Goal: Information Seeking & Learning: Learn about a topic

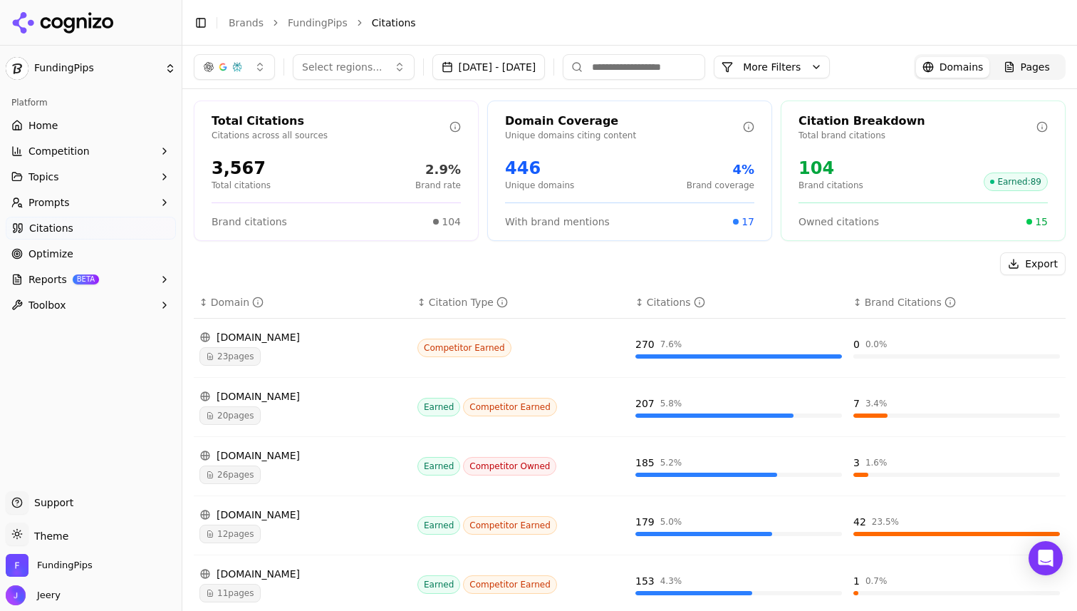
click at [53, 125] on span "Home" at bounding box center [42, 125] width 29 height 14
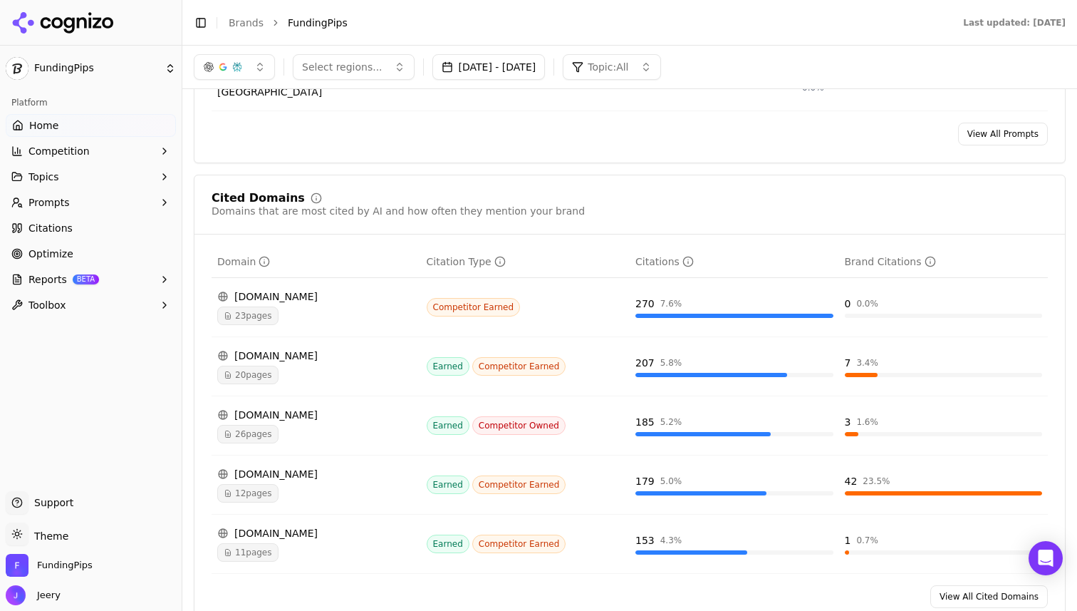
scroll to position [1297, 0]
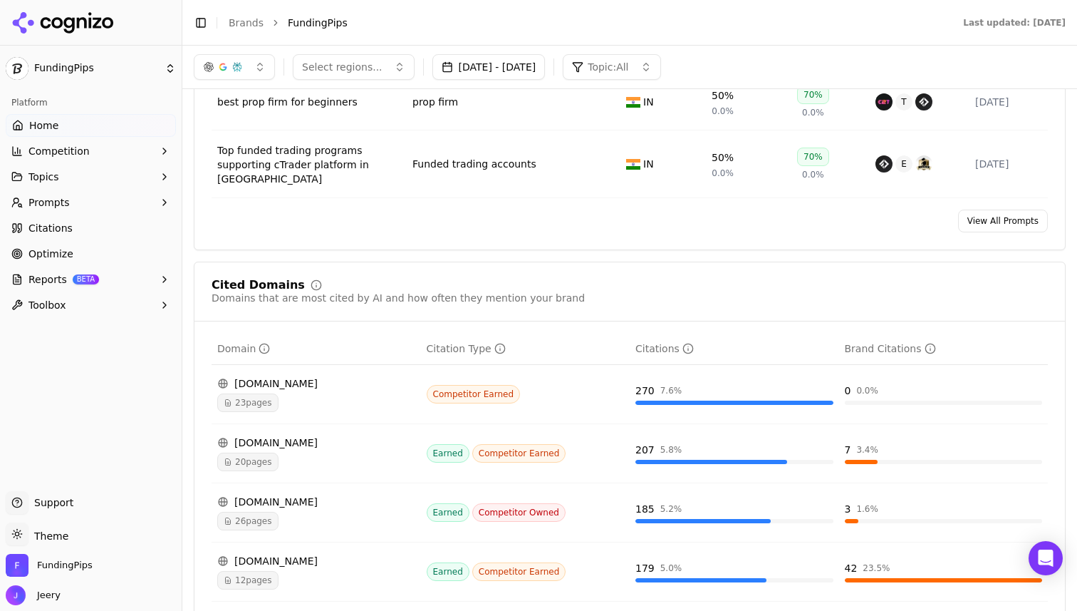
click at [64, 207] on span "Prompts" at bounding box center [48, 202] width 41 height 14
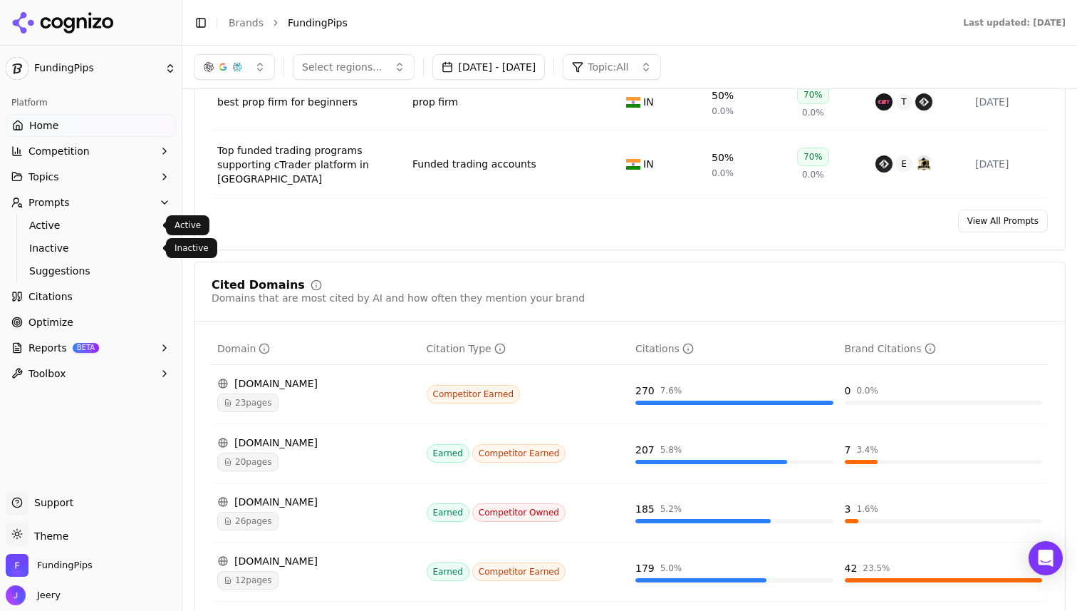
click at [51, 225] on span "Active" at bounding box center [91, 225] width 124 height 14
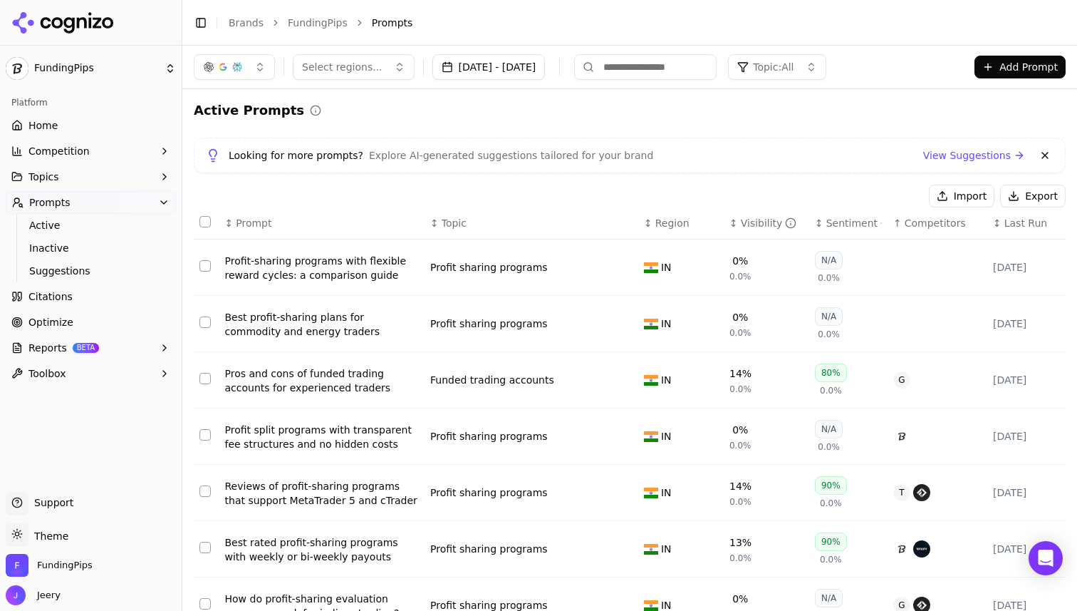
click at [794, 60] on span "Topic: All" at bounding box center [773, 67] width 41 height 14
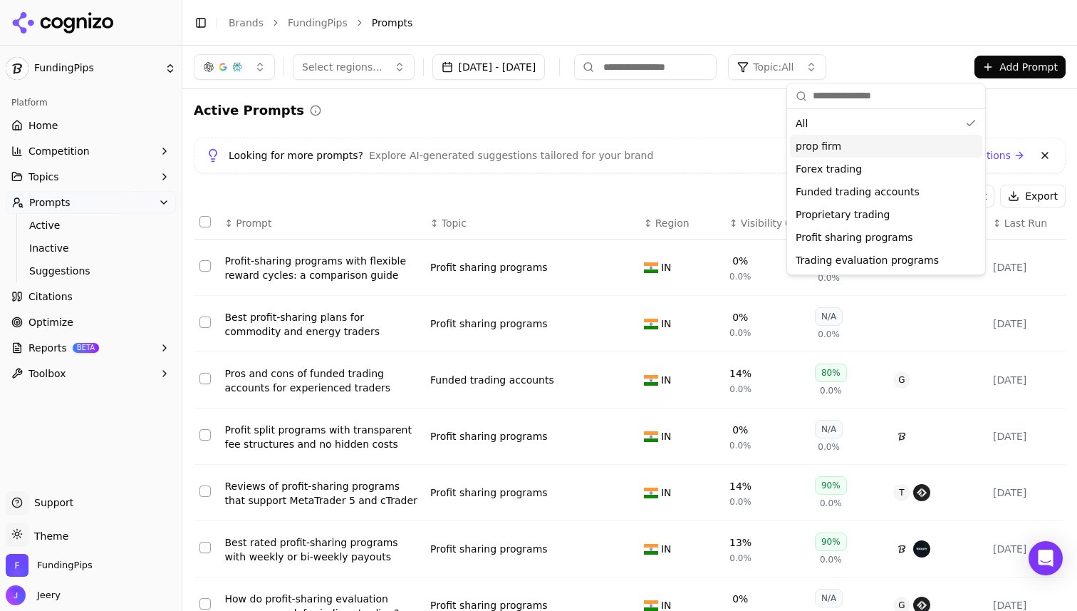
click at [814, 145] on span "prop firm" at bounding box center [819, 146] width 46 height 14
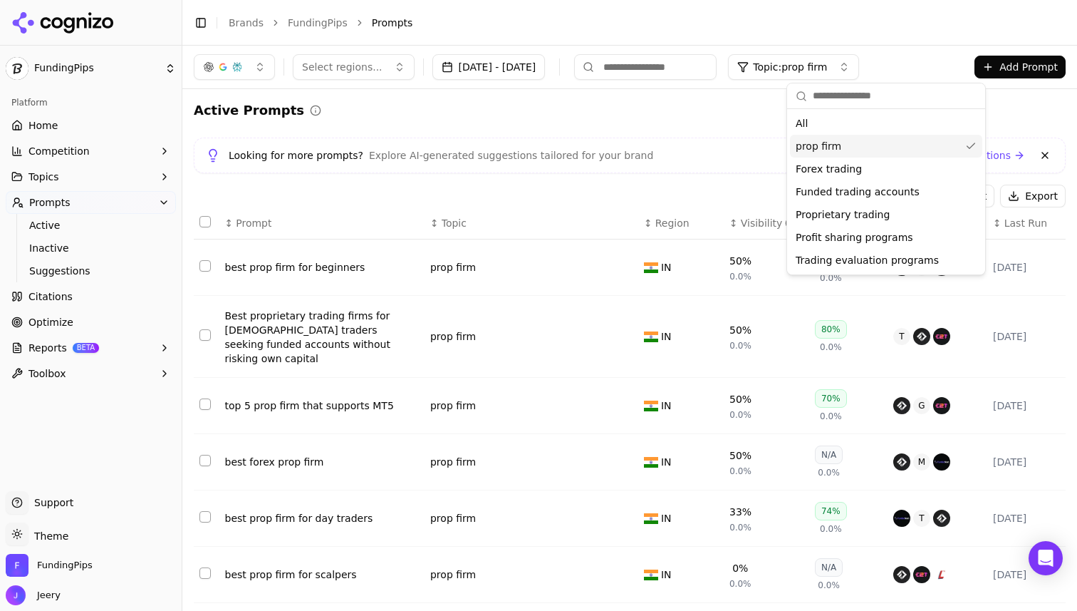
click at [595, 118] on div "Active Prompts" at bounding box center [630, 110] width 872 height 20
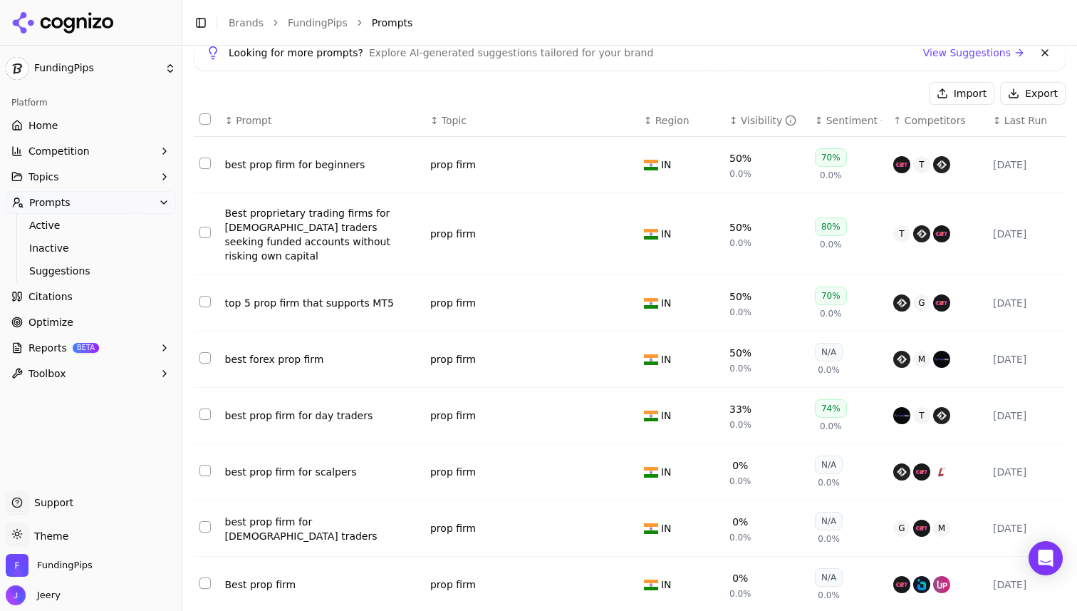
scroll to position [116, 0]
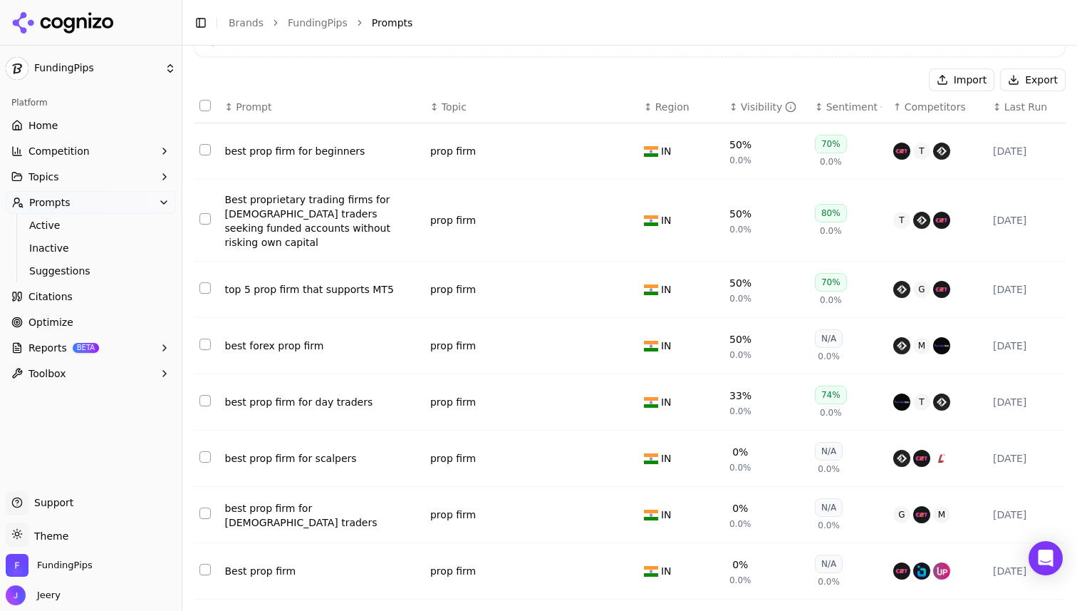
click at [249, 564] on div "Best prop firm" at bounding box center [322, 571] width 194 height 14
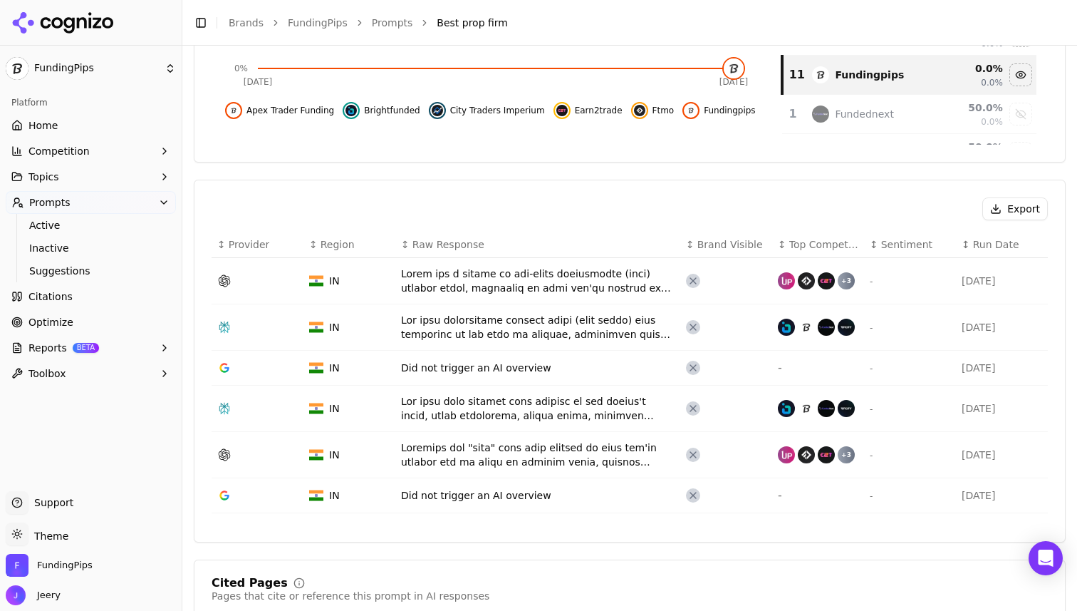
scroll to position [395, 0]
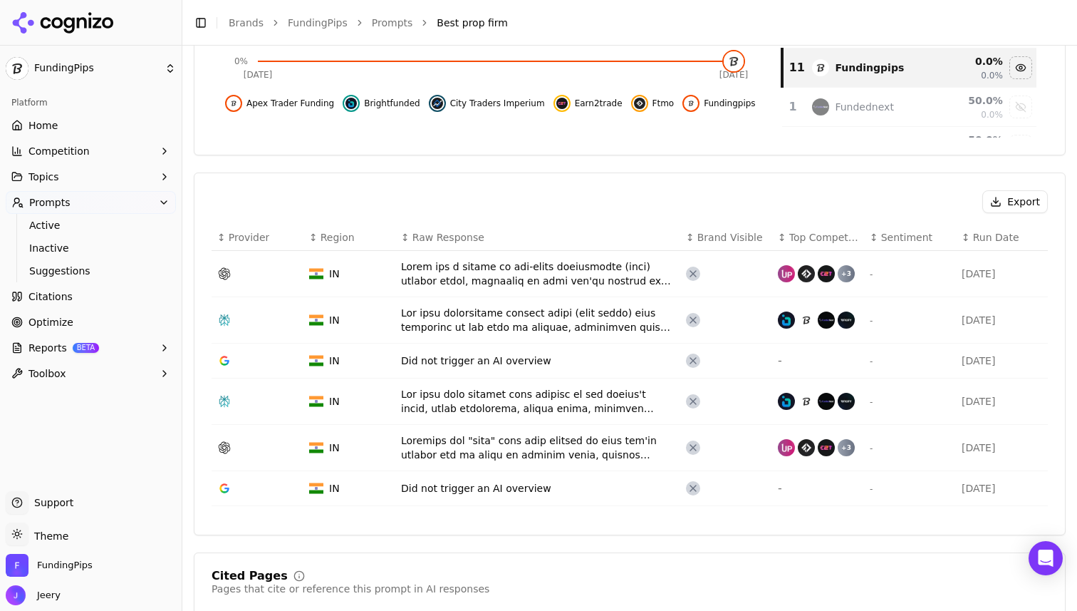
click at [986, 401] on div "3 days ago" at bounding box center [1002, 401] width 81 height 14
click at [514, 400] on div "Data table" at bounding box center [538, 401] width 274 height 28
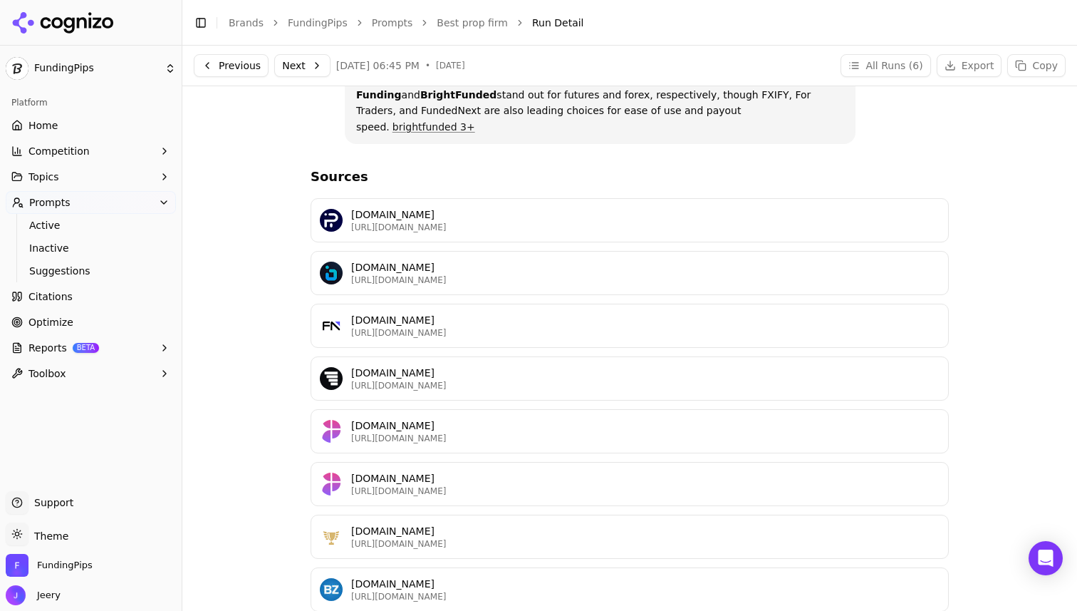
scroll to position [209, 0]
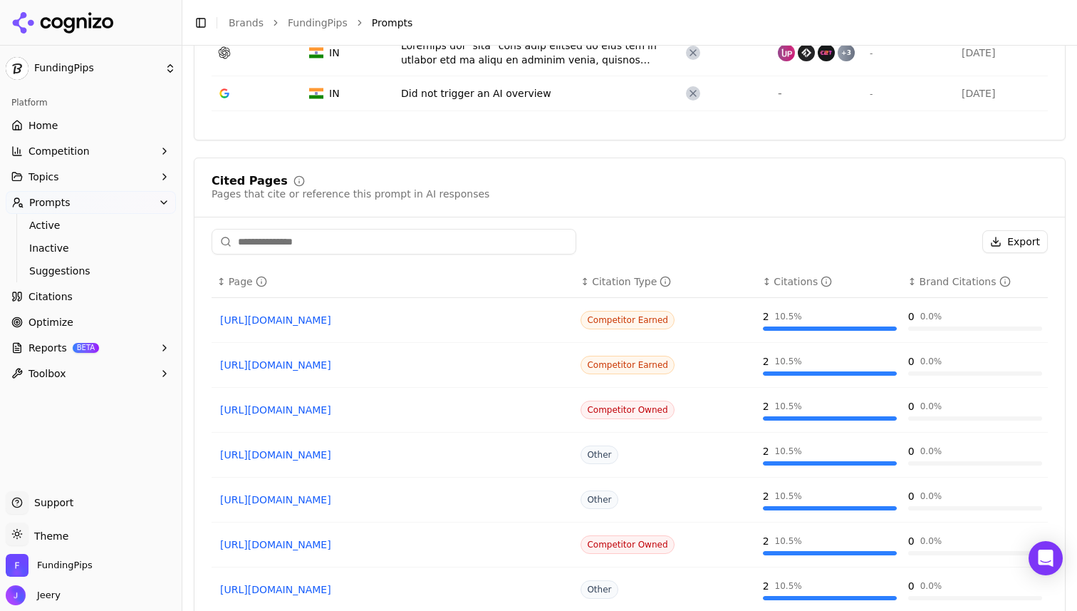
scroll to position [791, 0]
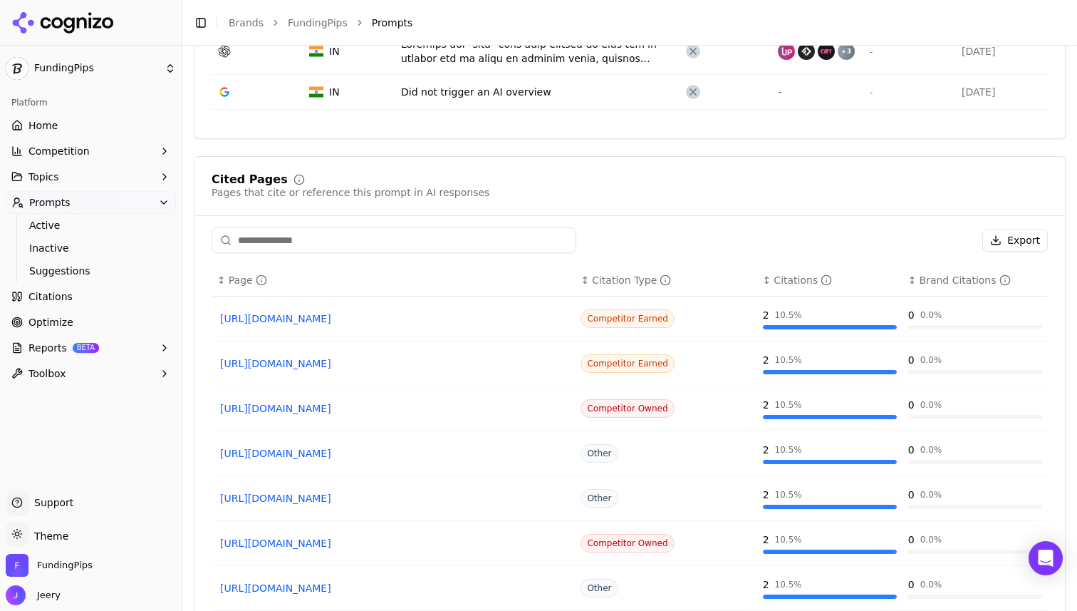
click at [312, 412] on link "https://brightfunded.com" at bounding box center [393, 408] width 346 height 14
